Goal: Task Accomplishment & Management: Understand process/instructions

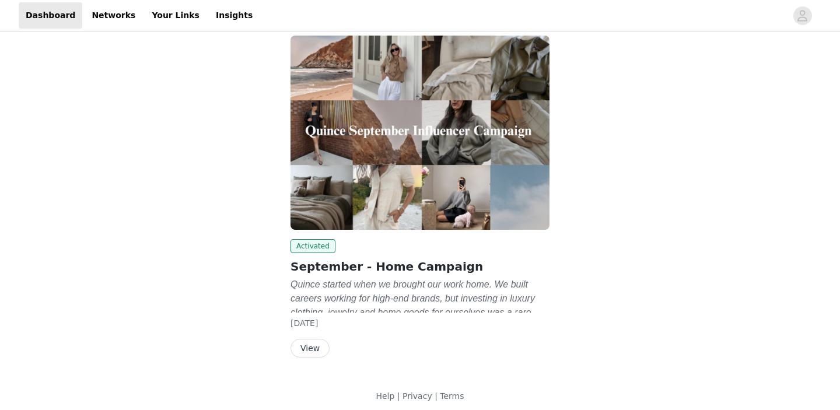
scroll to position [74, 0]
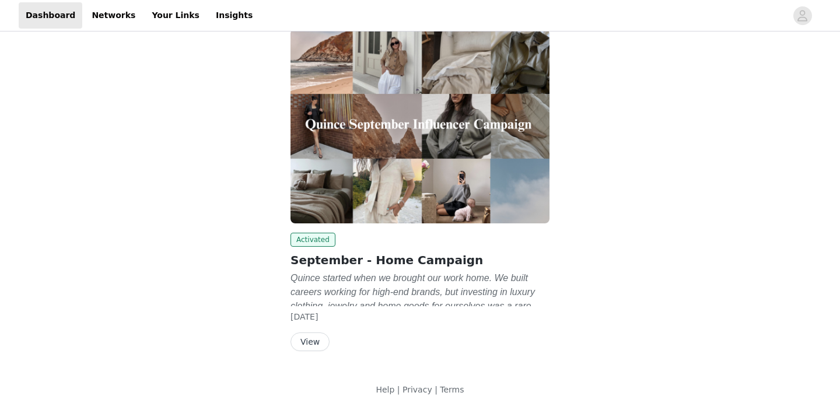
click at [312, 344] on button "View" at bounding box center [309, 341] width 39 height 19
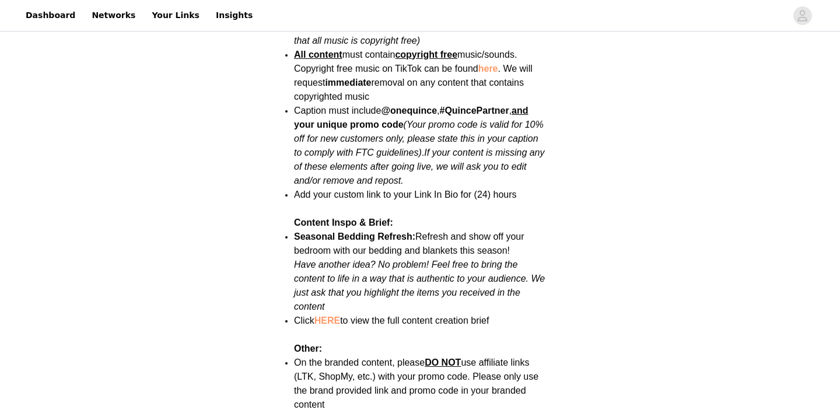
scroll to position [1375, 0]
click at [329, 314] on link "HERE" at bounding box center [327, 319] width 26 height 10
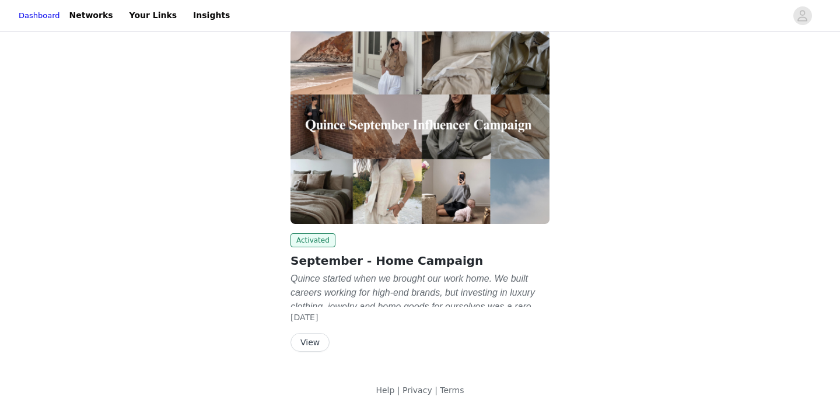
scroll to position [74, 0]
click at [319, 337] on button "View" at bounding box center [309, 341] width 39 height 19
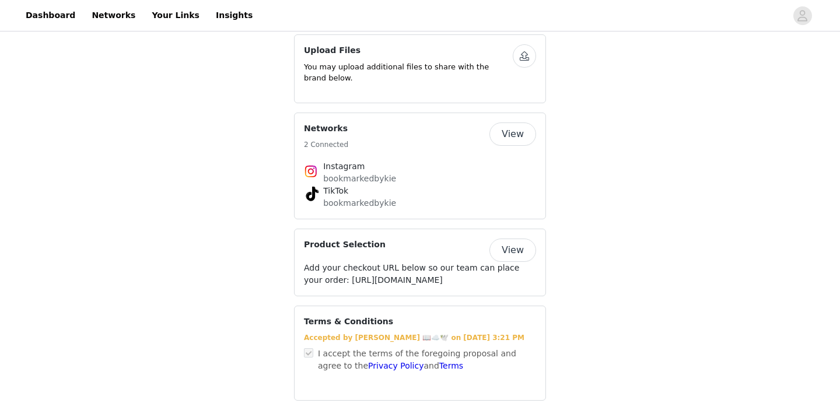
scroll to position [2020, 0]
